Goal: Task Accomplishment & Management: Use online tool/utility

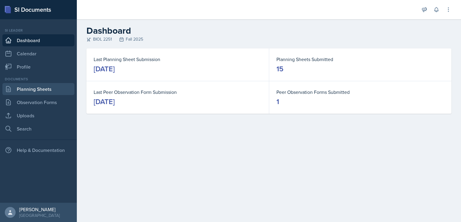
click at [46, 89] on link "Planning Sheets" at bounding box center [38, 89] width 72 height 12
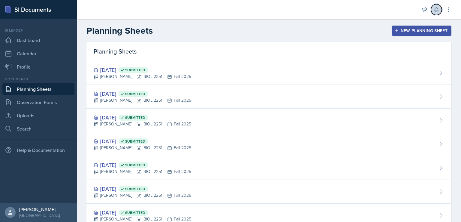
click at [434, 11] on icon at bounding box center [437, 10] width 6 height 6
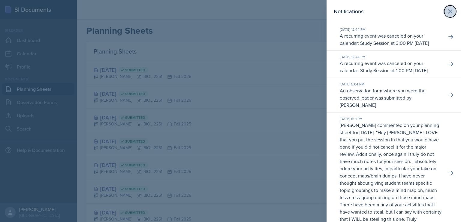
click at [447, 15] on icon at bounding box center [450, 11] width 7 height 7
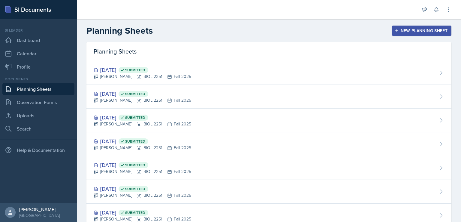
click at [0, 38] on nav "Si leader Dashboard Calendar Profile Documents Planning Sheets Observation Form…" at bounding box center [38, 110] width 77 height 183
click at [11, 38] on icon at bounding box center [8, 40] width 7 height 7
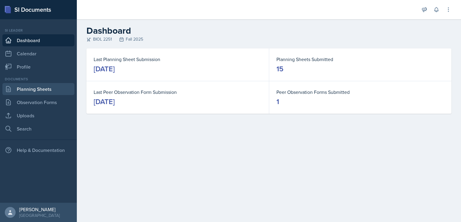
click at [16, 93] on link "Planning Sheets" at bounding box center [38, 89] width 72 height 12
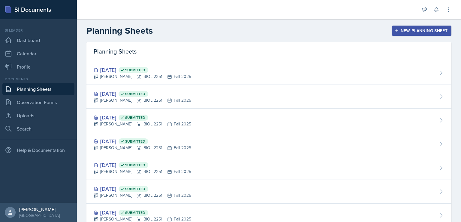
click at [346, 37] on header "Planning Sheets New Planning Sheet" at bounding box center [269, 30] width 384 height 23
